Goal: Task Accomplishment & Management: Use online tool/utility

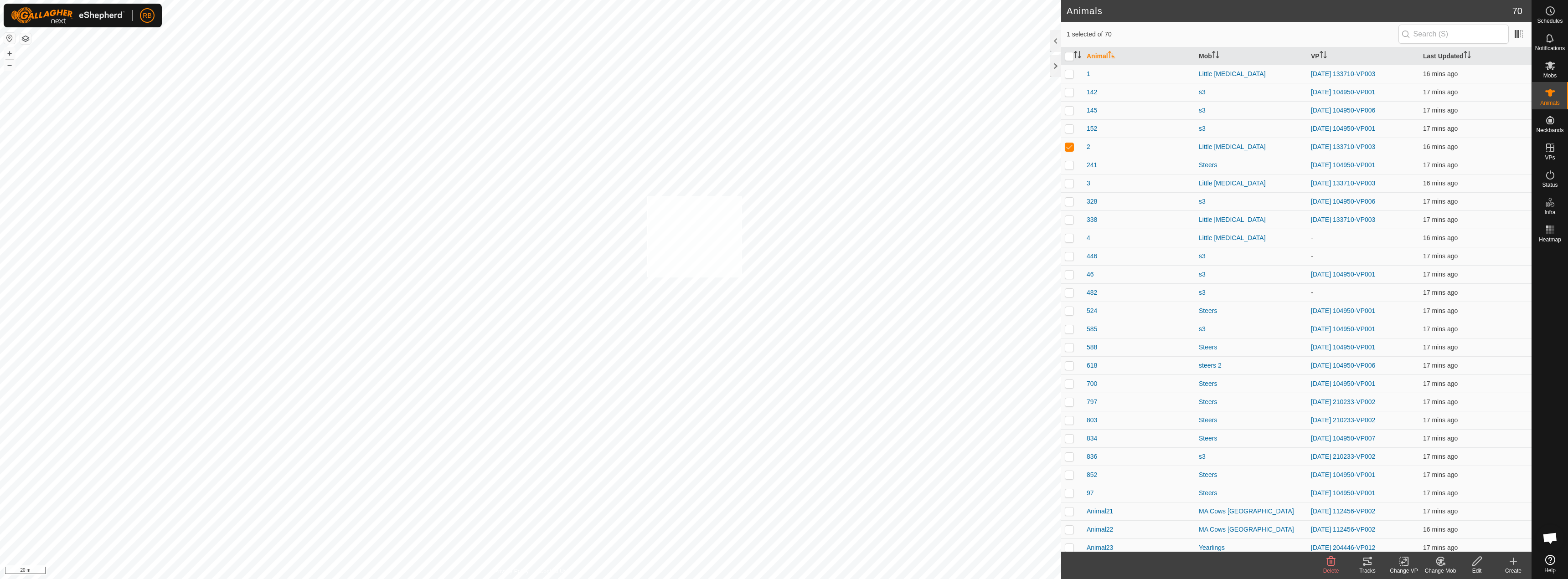
checkbox input "true"
click at [1403, 560] on icon at bounding box center [1404, 561] width 12 height 11
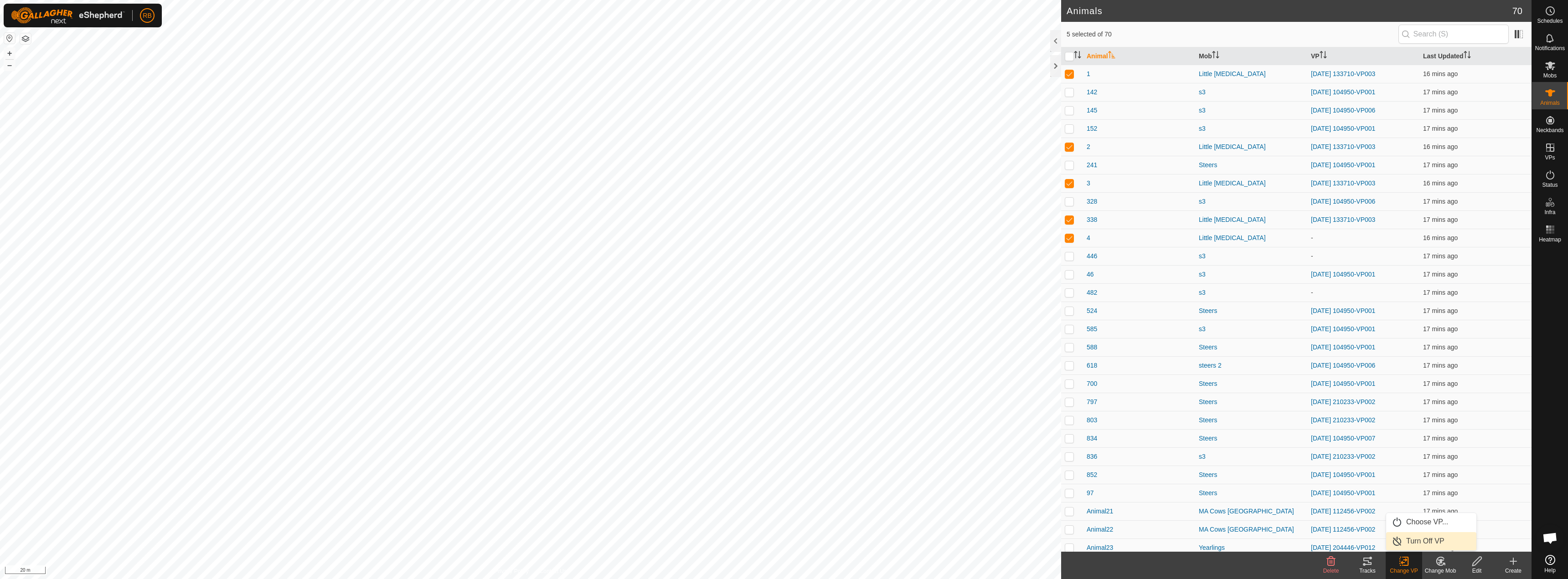
click at [1421, 541] on link "Turn Off VP" at bounding box center [1431, 541] width 90 height 18
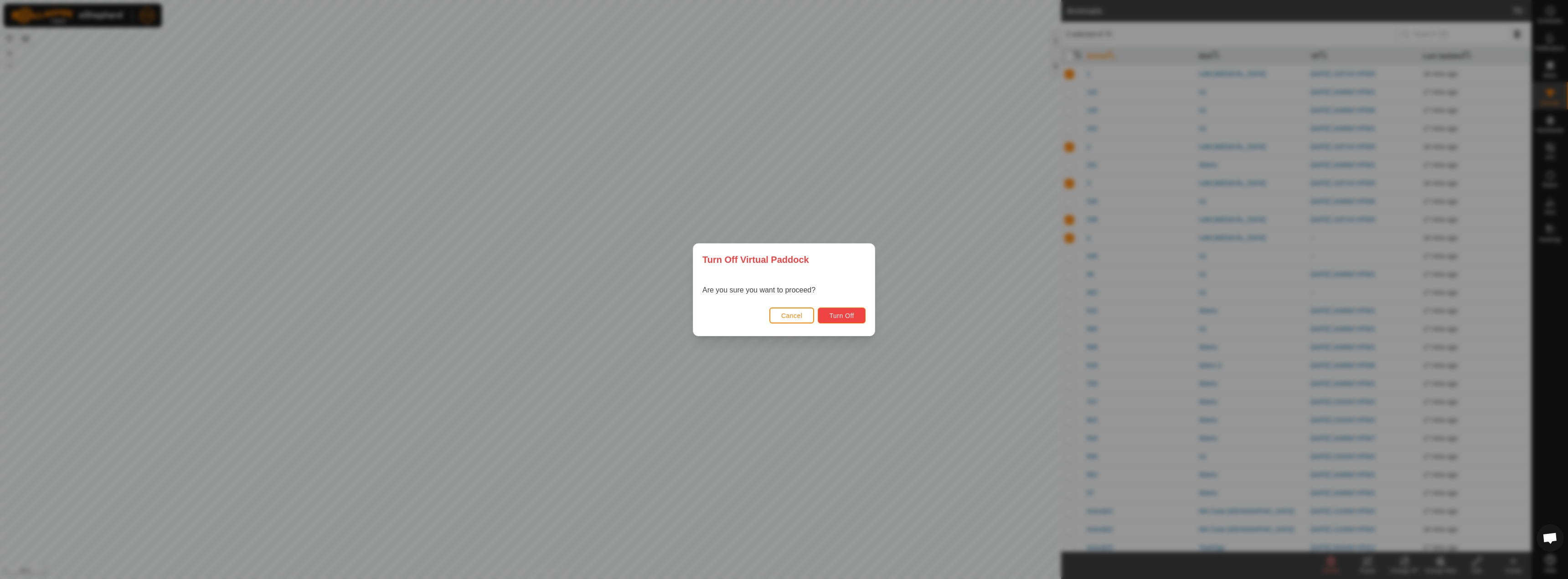
click at [845, 316] on span "Turn Off" at bounding box center [841, 316] width 25 height 7
